Goal: Task Accomplishment & Management: Complete application form

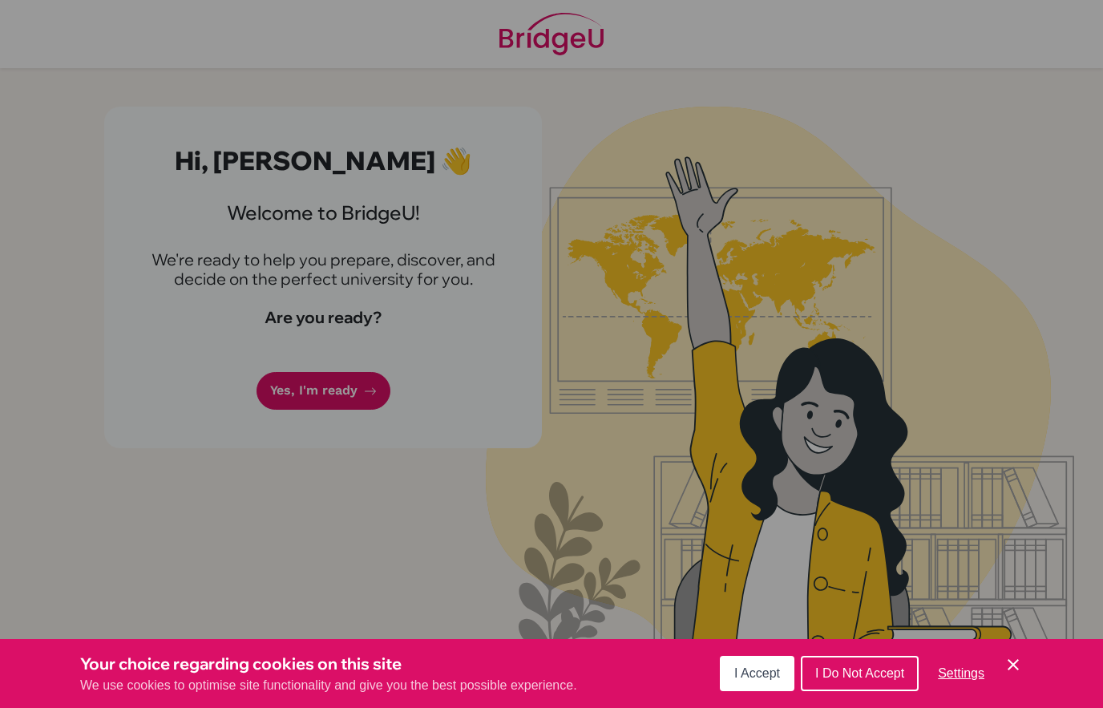
click at [194, 208] on div "Cookie Preferences" at bounding box center [551, 354] width 1103 height 708
click at [774, 669] on span "I Accept" at bounding box center [757, 673] width 46 height 14
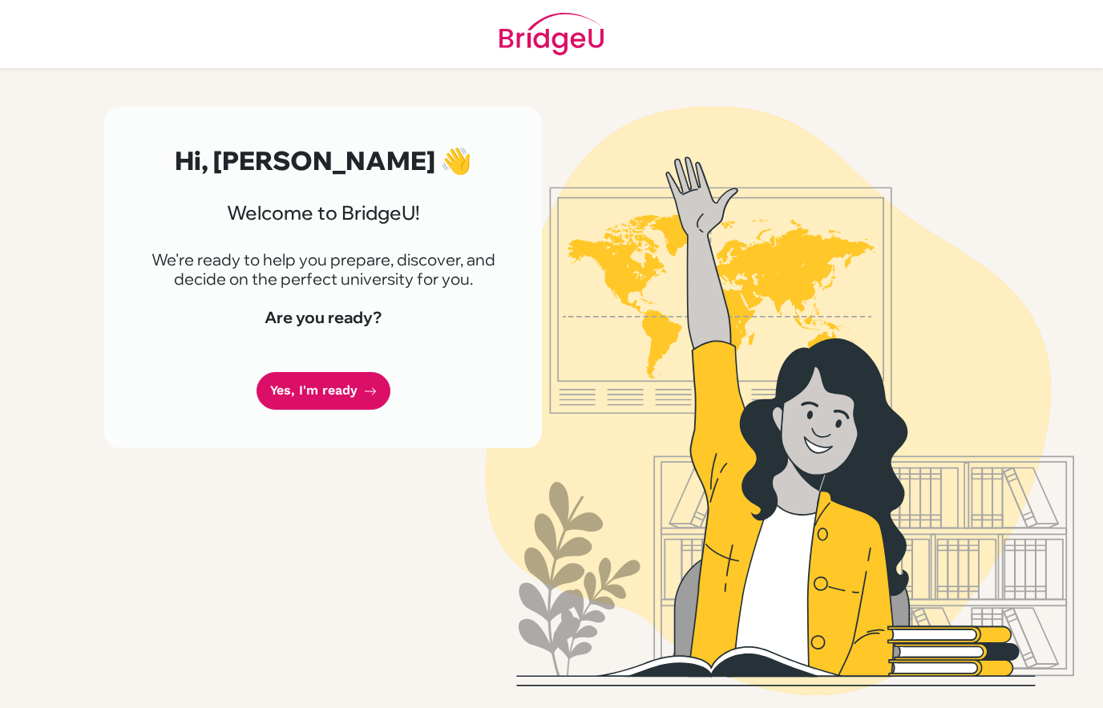
click at [297, 389] on link "Yes, I'm ready" at bounding box center [324, 391] width 134 height 38
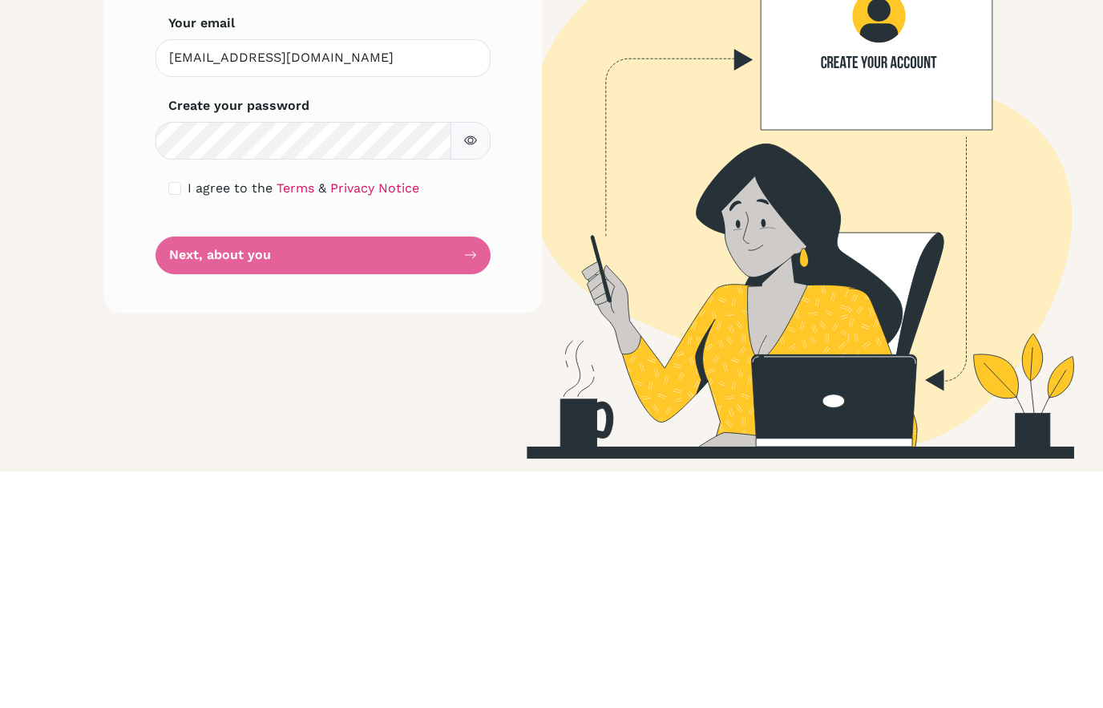
click at [459, 358] on button "button" at bounding box center [470, 377] width 40 height 38
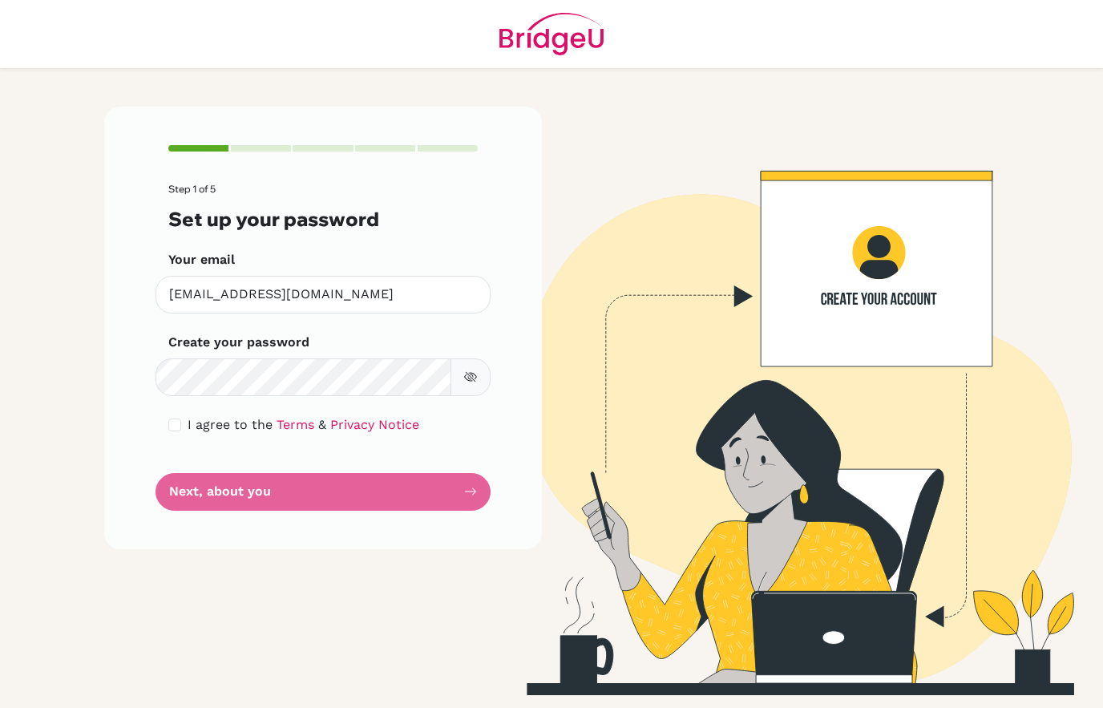
click at [472, 368] on button "button" at bounding box center [470, 377] width 40 height 38
click at [181, 417] on div "I agree to the Terms & Privacy Notice" at bounding box center [322, 424] width 309 height 19
click at [178, 429] on input "checkbox" at bounding box center [174, 424] width 13 height 13
checkbox input "true"
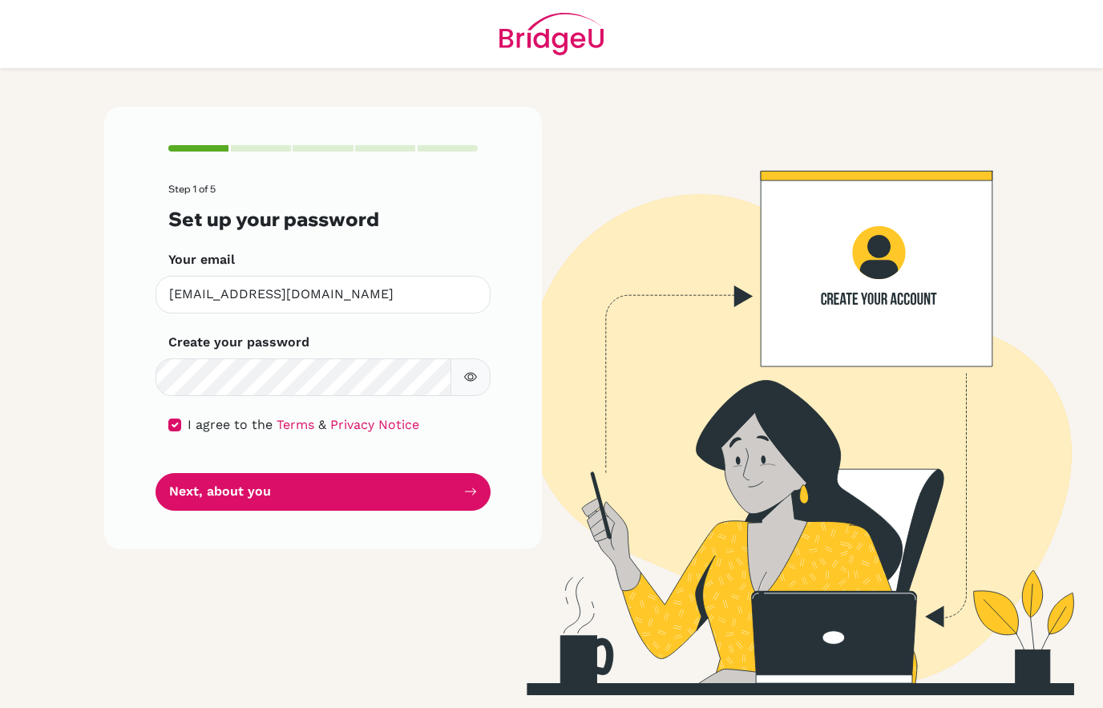
click at [196, 492] on button "Next, about you" at bounding box center [323, 492] width 335 height 38
